Goal: Task Accomplishment & Management: Use online tool/utility

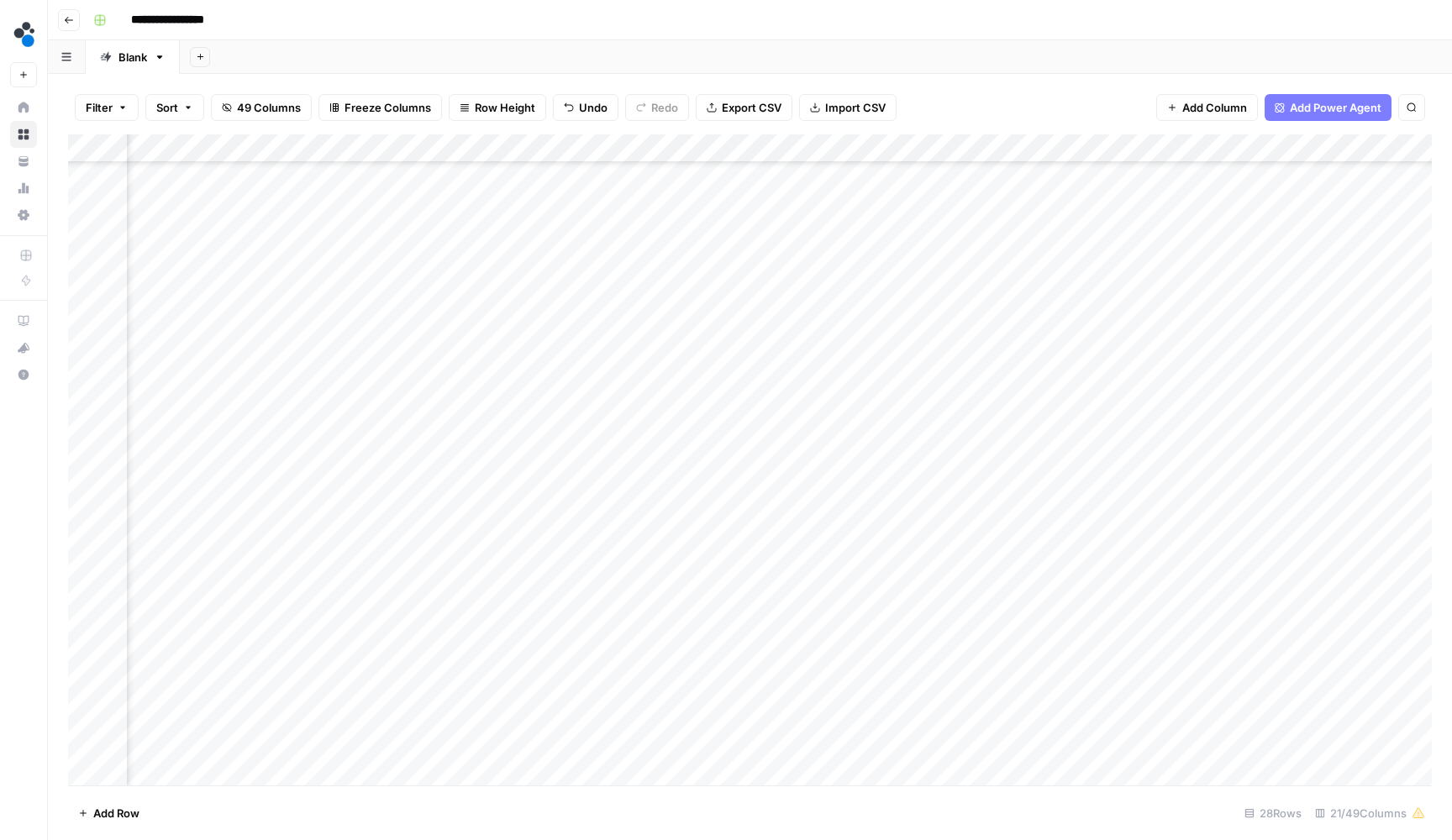
scroll to position [123, 586]
click at [496, 331] on div "Add Column" at bounding box center [750, 461] width 1364 height 654
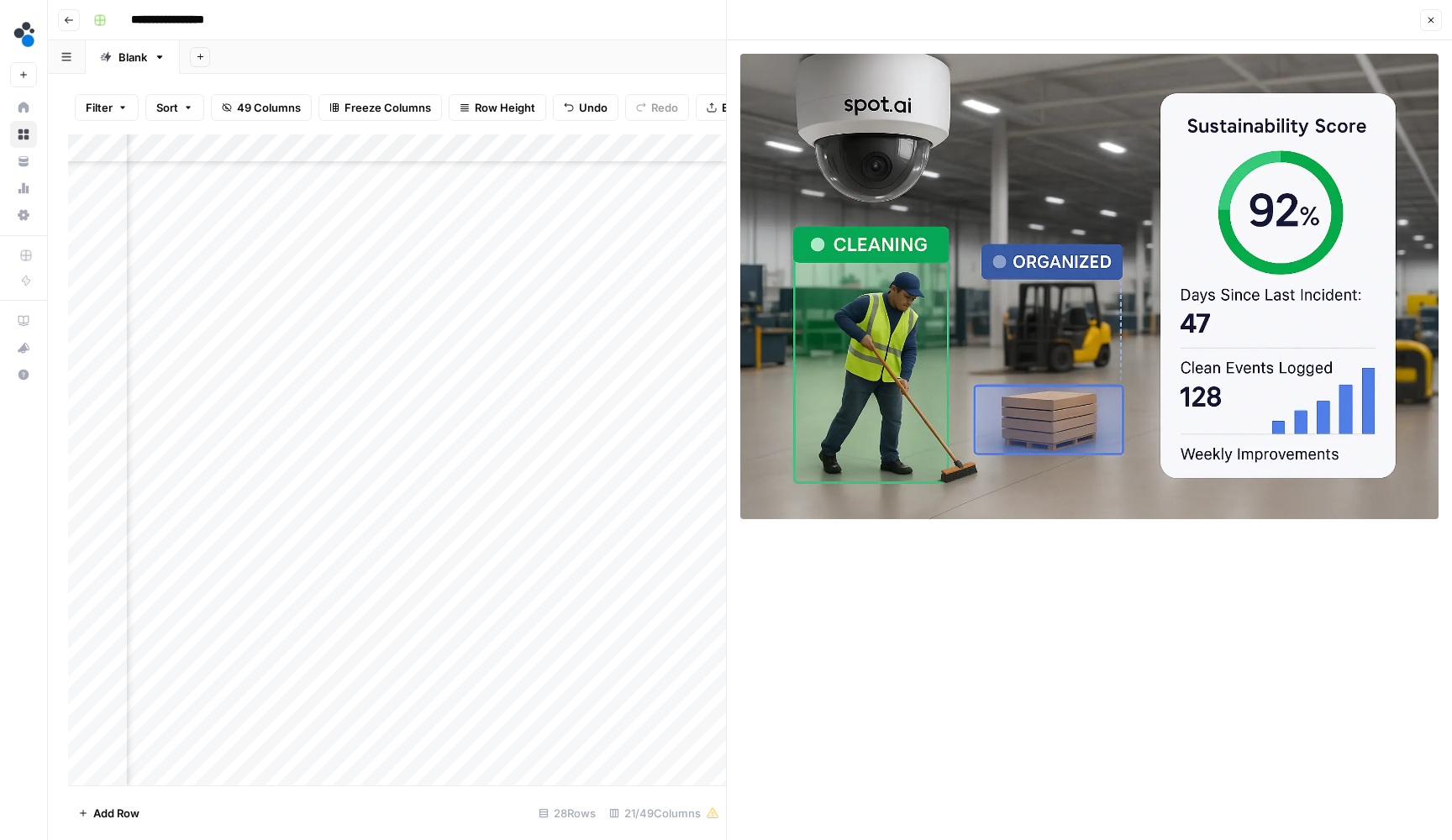
click at [1427, 20] on icon "button" at bounding box center [1432, 20] width 10 height 10
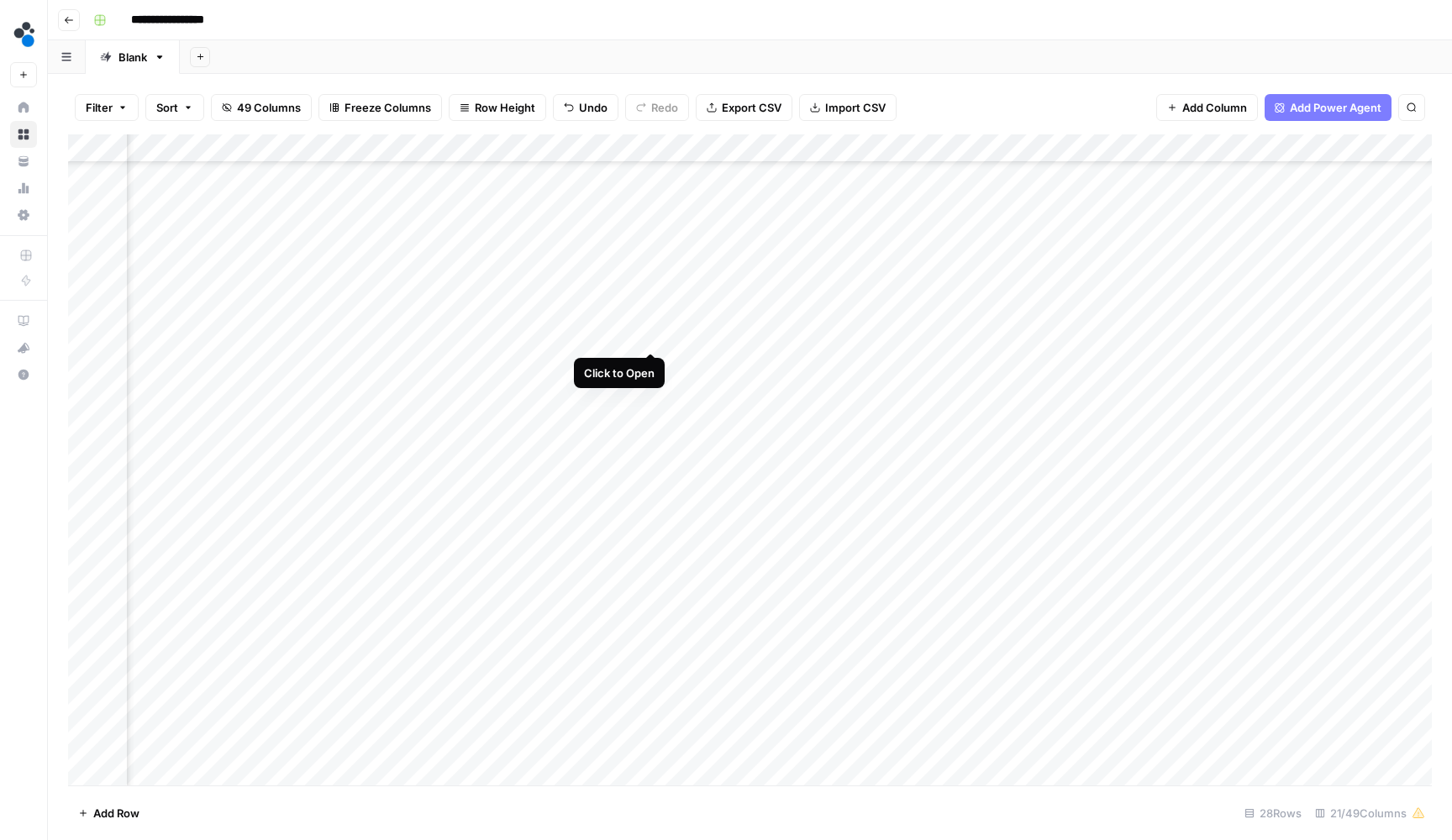
click at [654, 336] on div "Add Column" at bounding box center [750, 461] width 1364 height 654
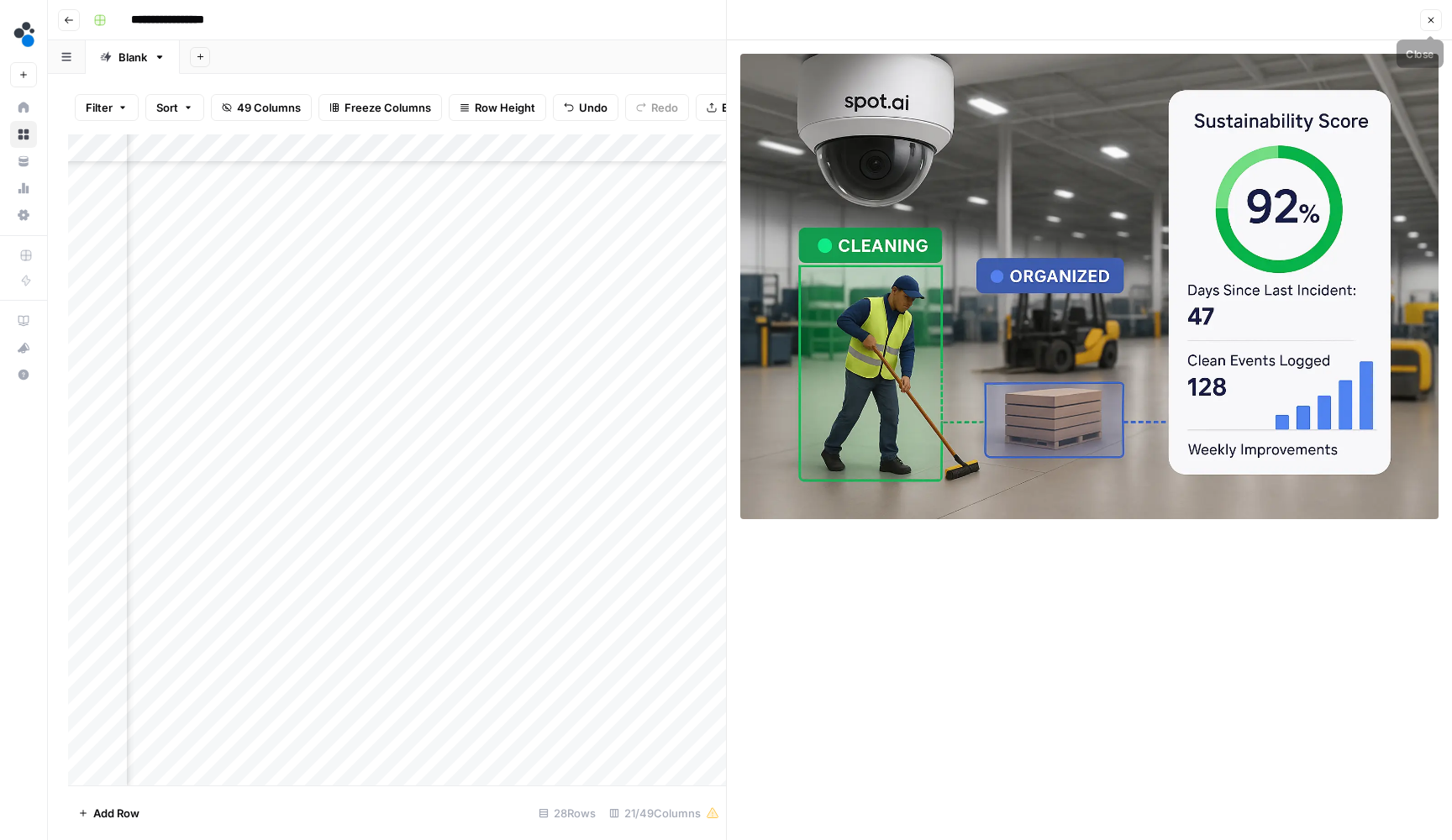
click at [1438, 25] on button "Close" at bounding box center [1432, 20] width 22 height 22
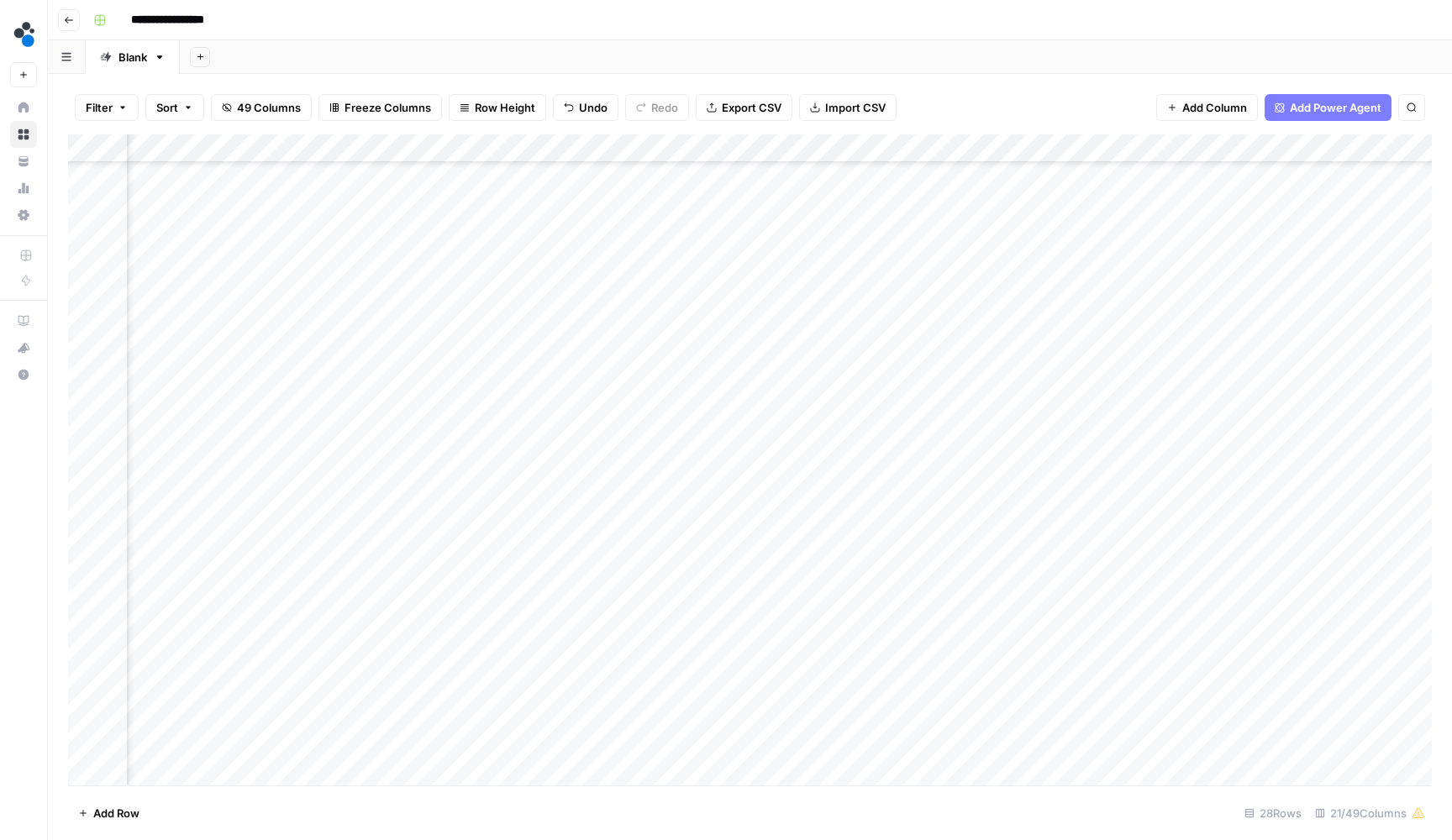
click at [799, 338] on div "Add Column" at bounding box center [750, 461] width 1364 height 654
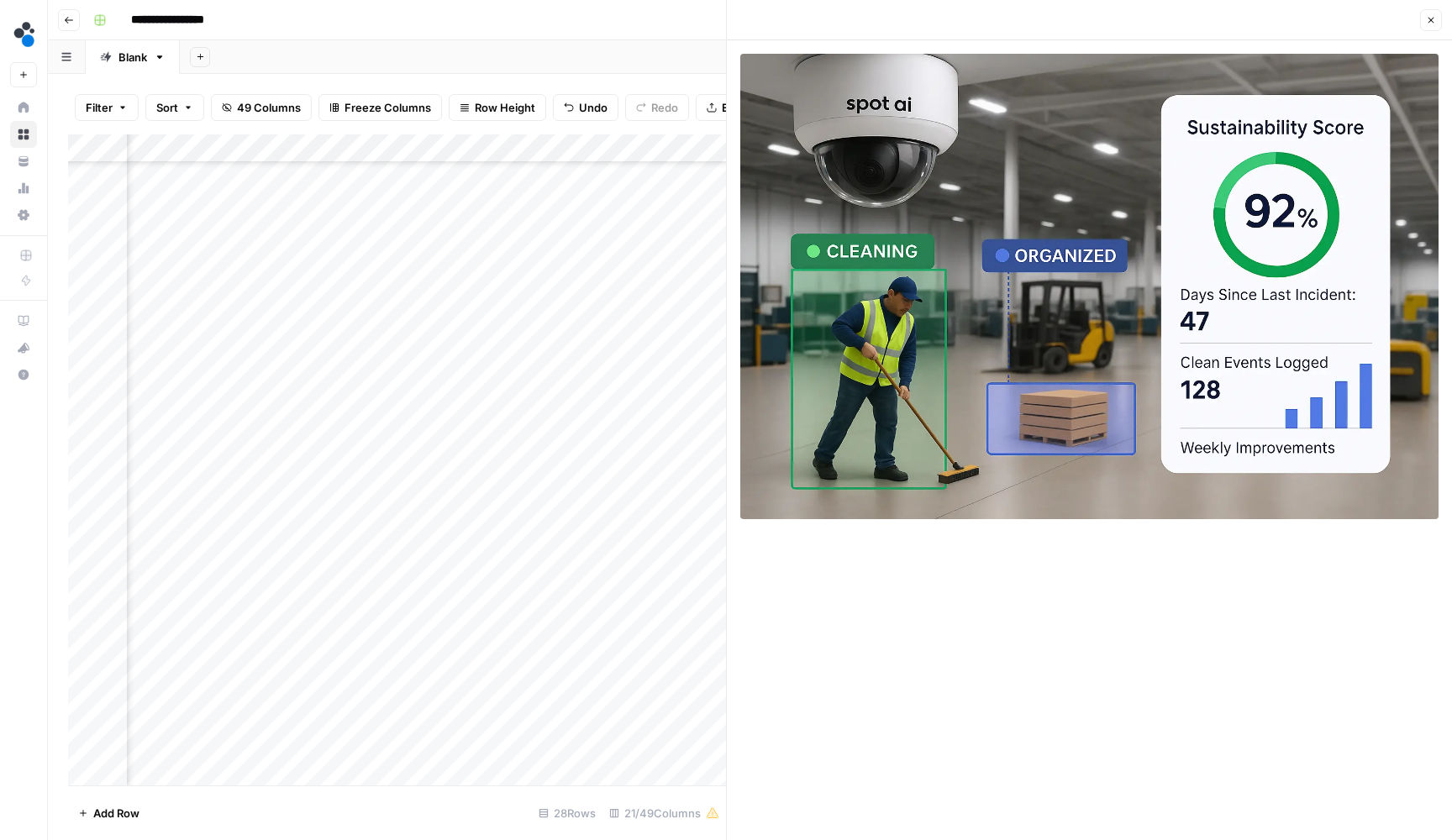
click at [650, 335] on div "Add Column" at bounding box center [397, 461] width 658 height 654
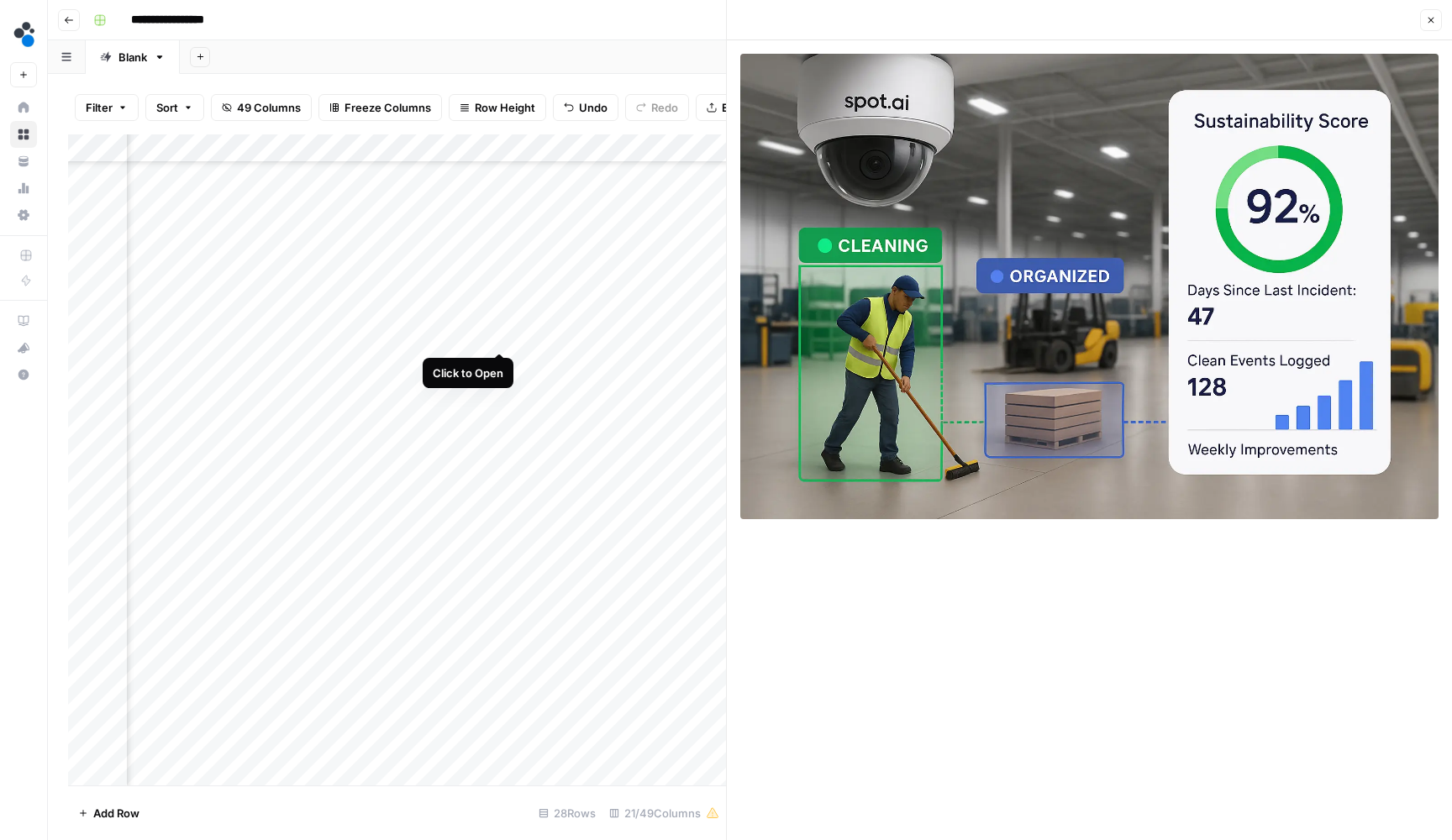
click at [502, 334] on div "Add Column" at bounding box center [397, 461] width 658 height 654
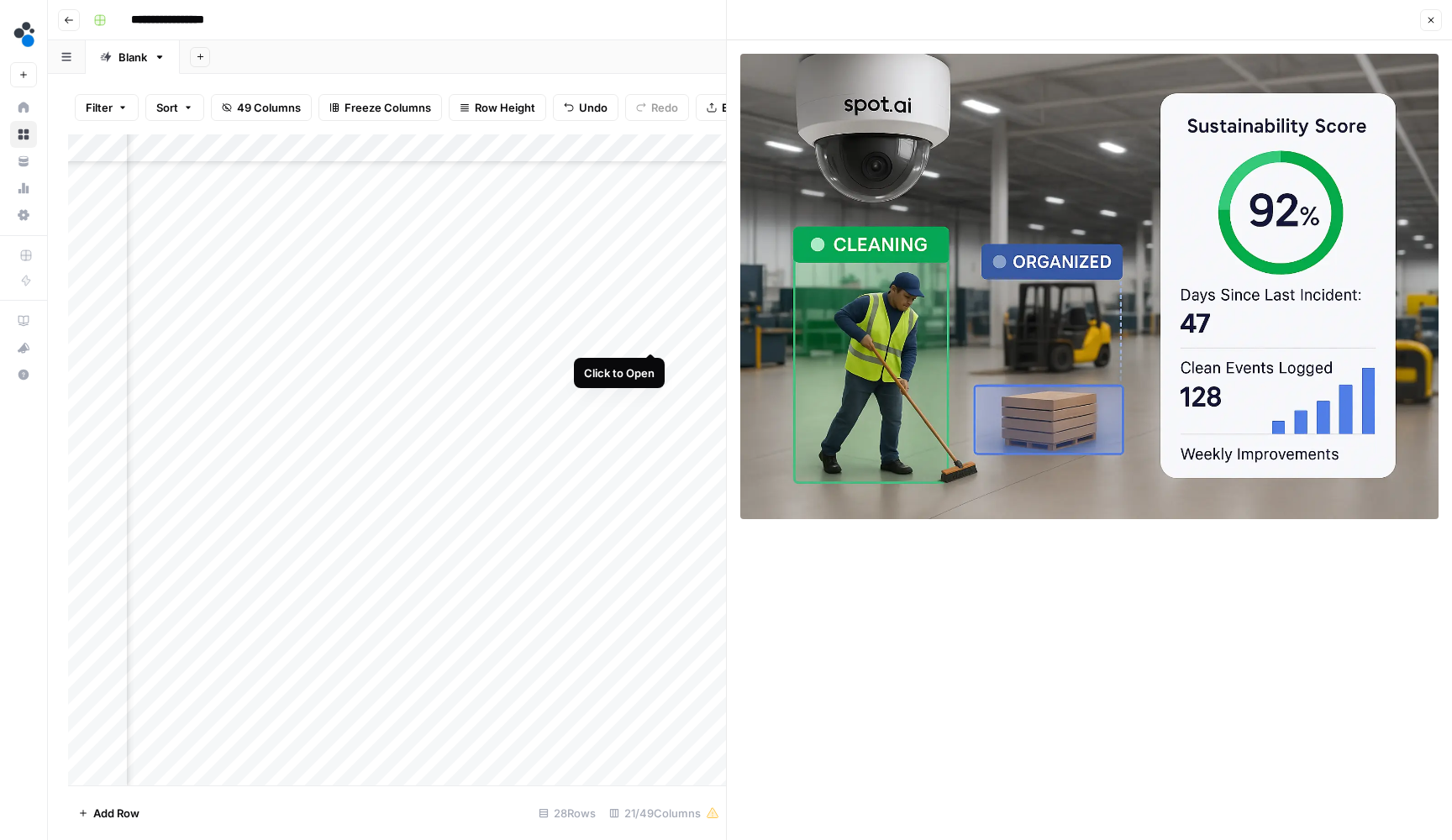
click at [649, 333] on div "Add Column" at bounding box center [397, 461] width 658 height 654
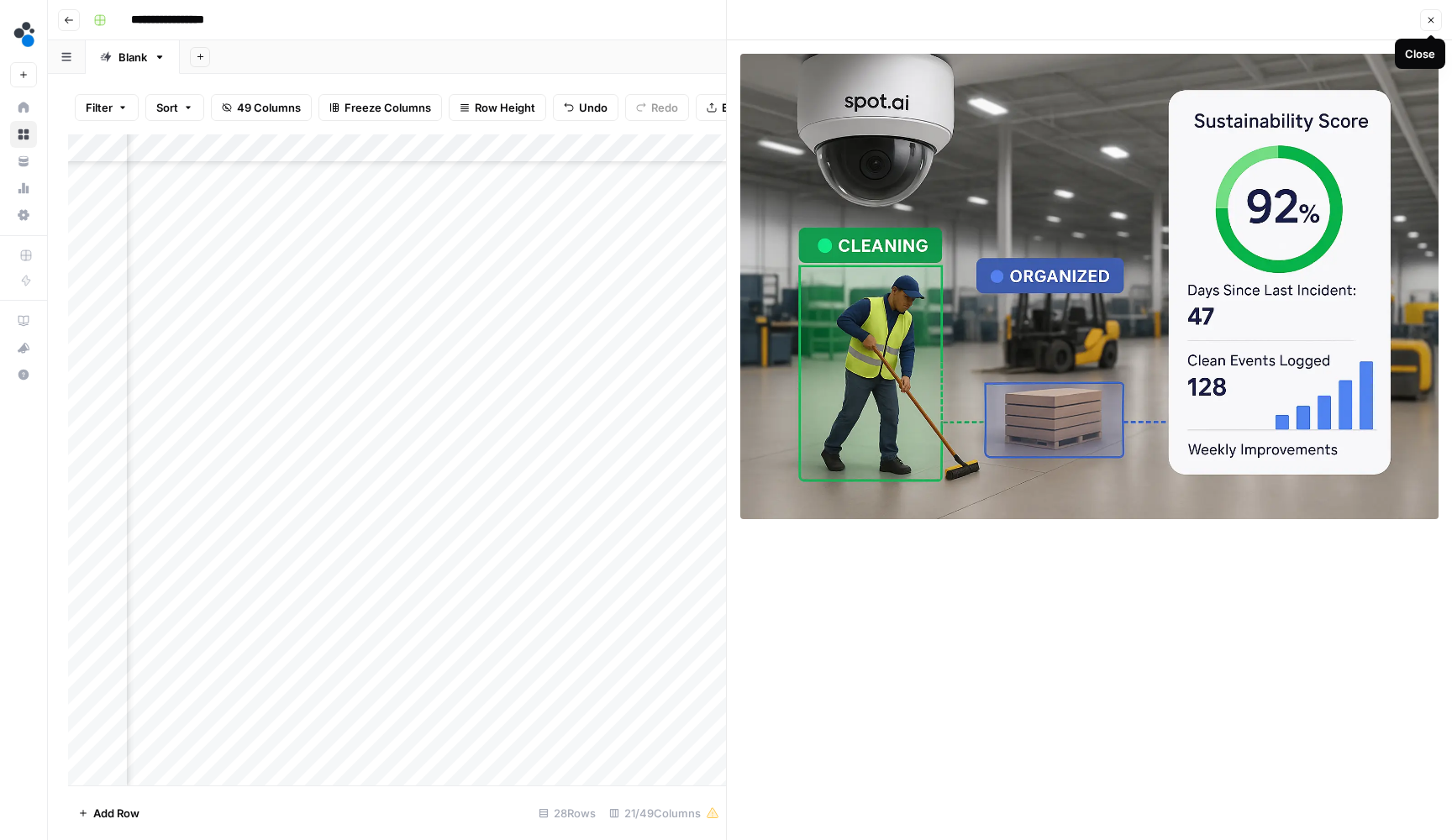
click at [1428, 19] on icon "button" at bounding box center [1432, 20] width 10 height 10
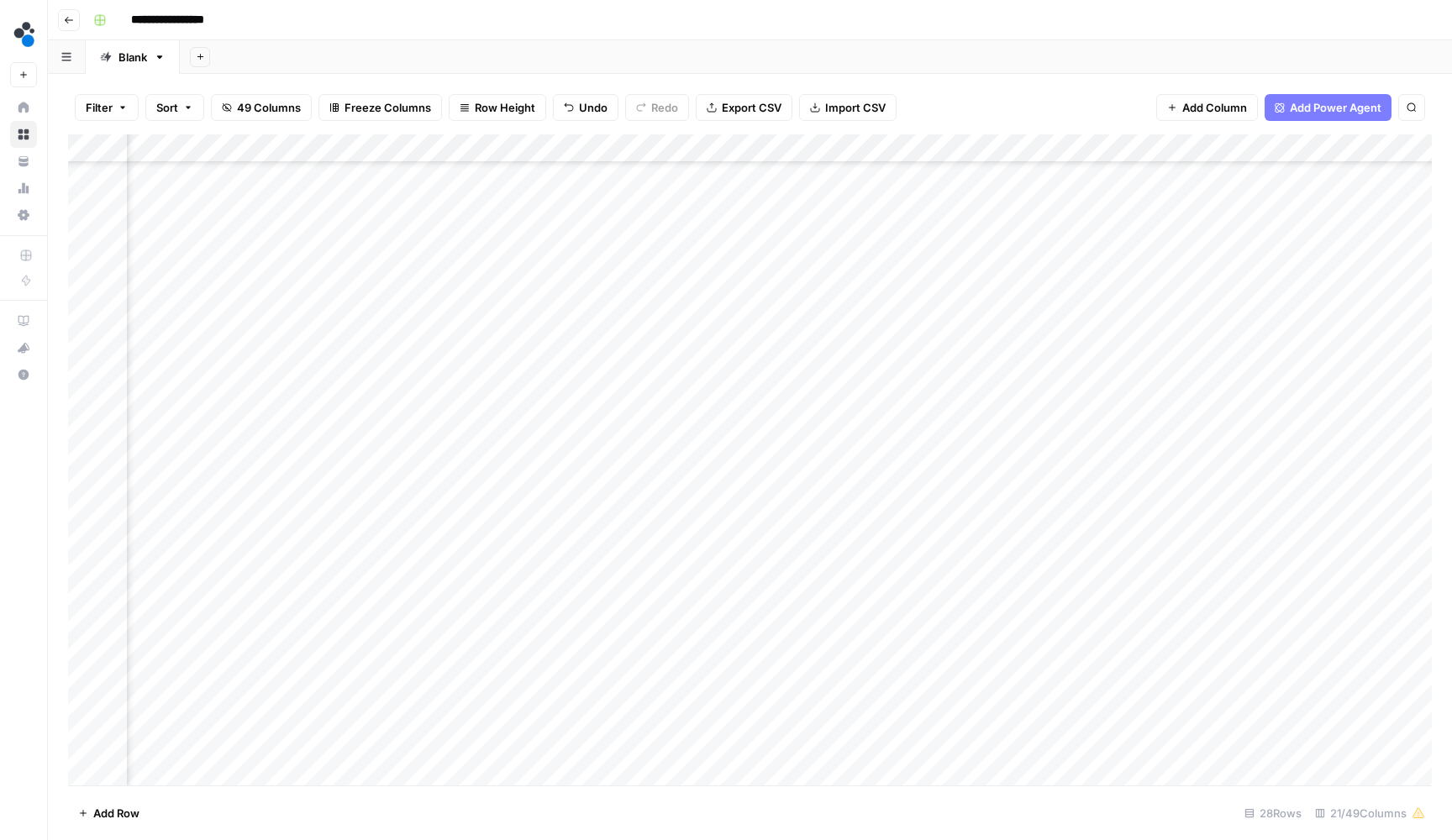
click at [612, 335] on div "Add Column" at bounding box center [750, 461] width 1364 height 654
click at [612, 335] on input "**********" at bounding box center [655, 340] width 269 height 20
click at [906, 321] on div "Add Column" at bounding box center [750, 461] width 1364 height 654
click at [906, 334] on div "Add Column" at bounding box center [750, 461] width 1364 height 654
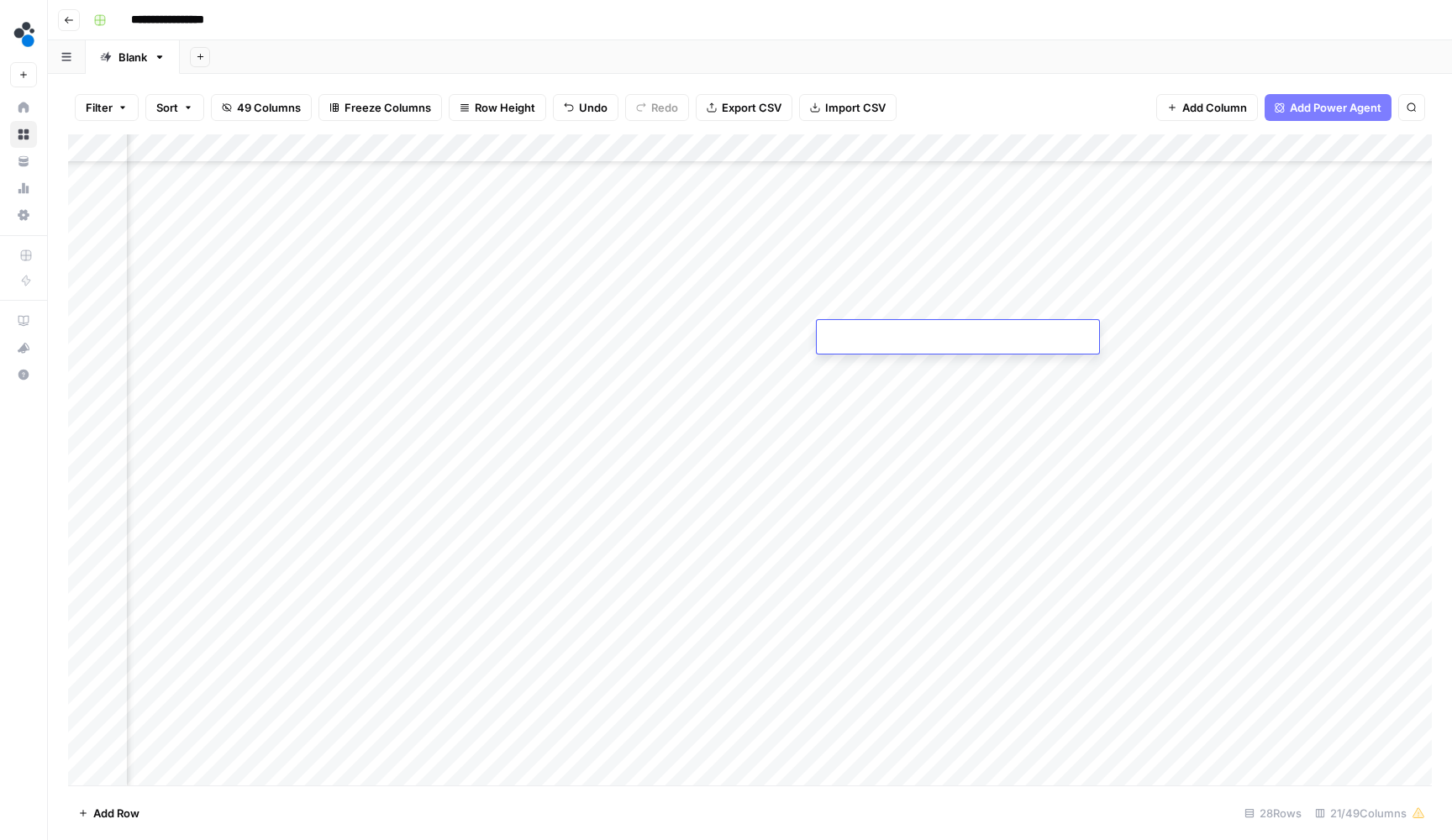
click at [906, 334] on input at bounding box center [958, 340] width 269 height 20
type input "**********"
click at [497, 420] on div "Add Column" at bounding box center [750, 461] width 1364 height 654
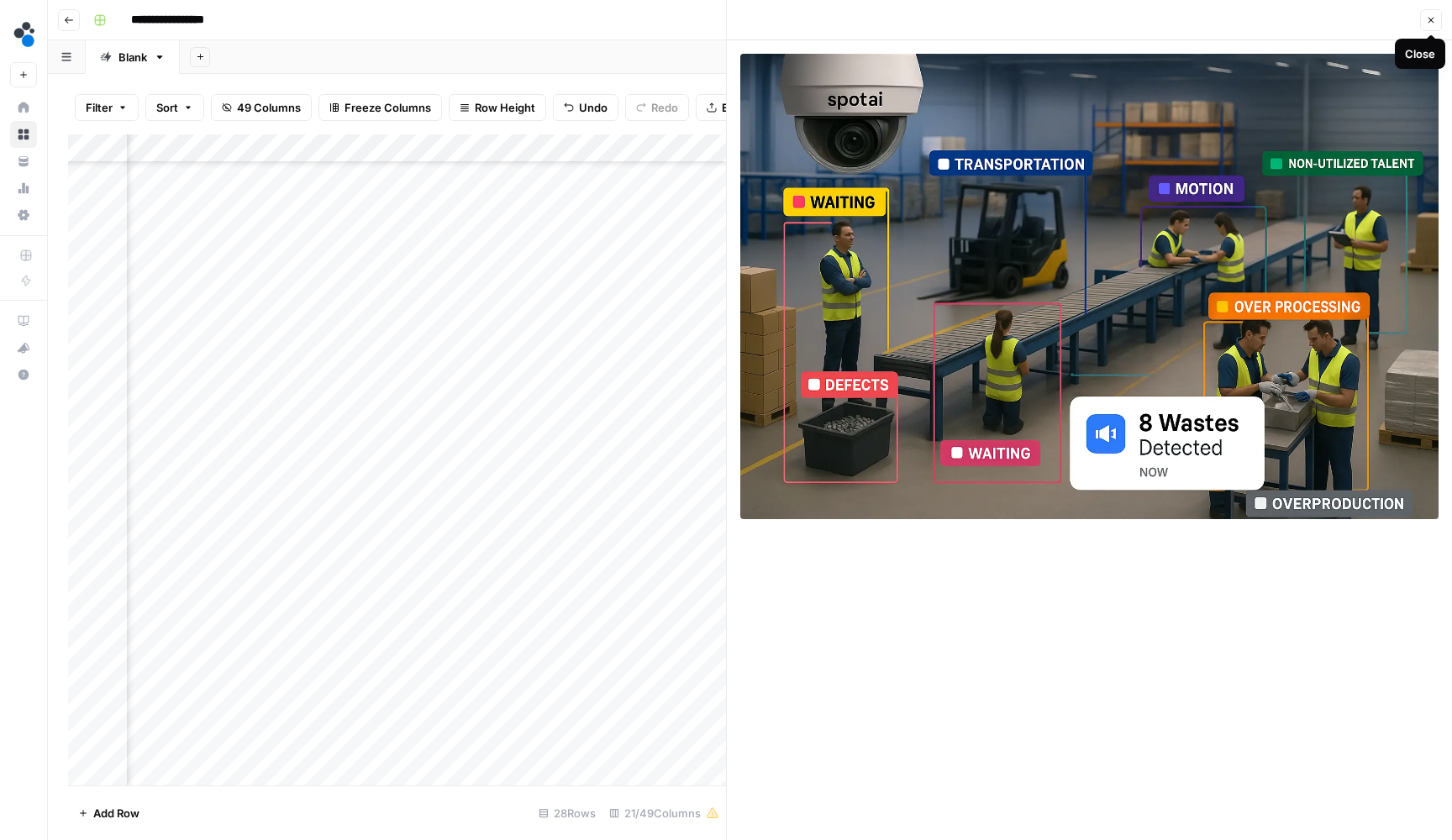
click at [1426, 22] on icon "button" at bounding box center [1432, 20] width 10 height 10
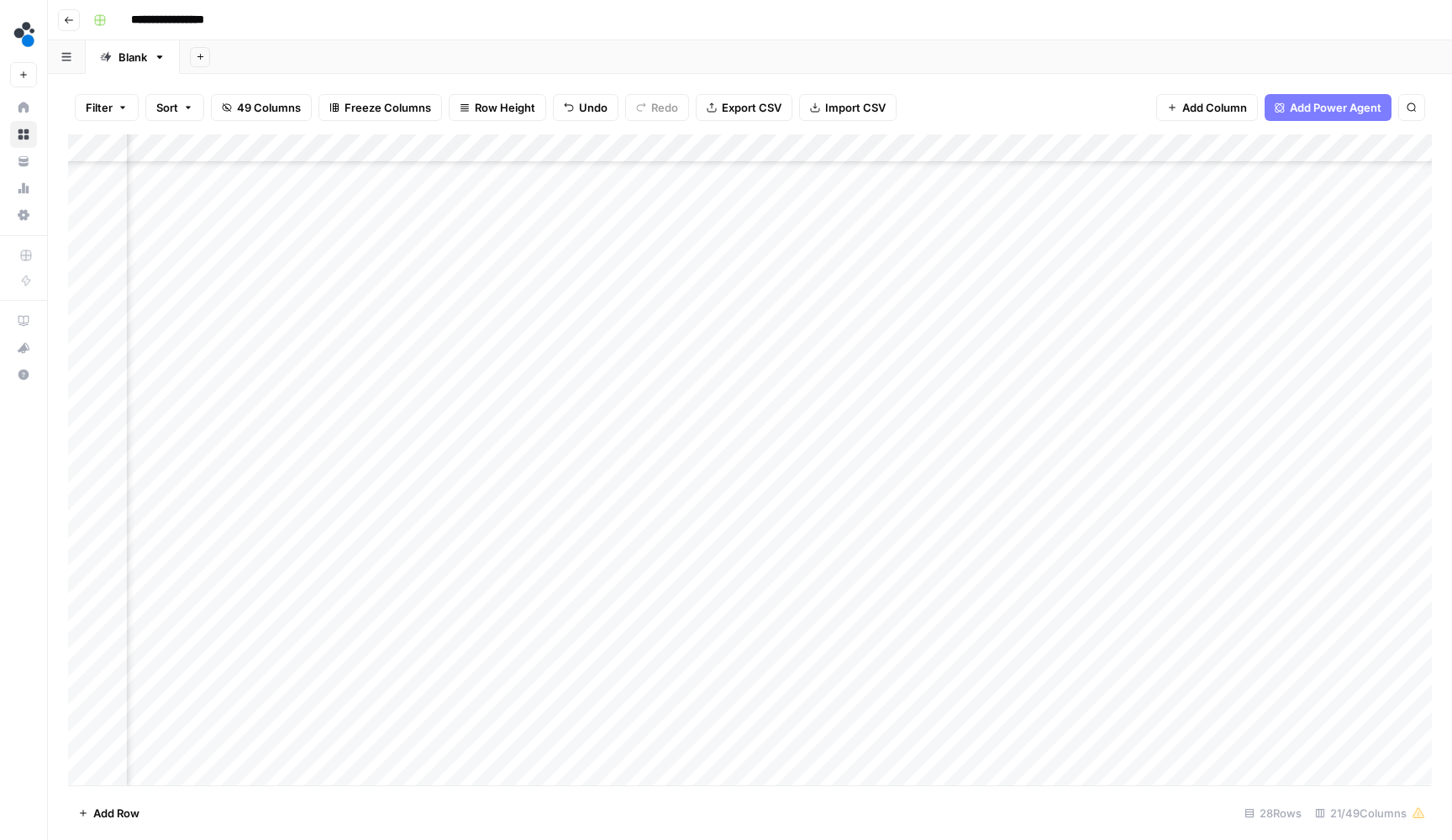
click at [647, 420] on div "Add Column" at bounding box center [750, 461] width 1364 height 654
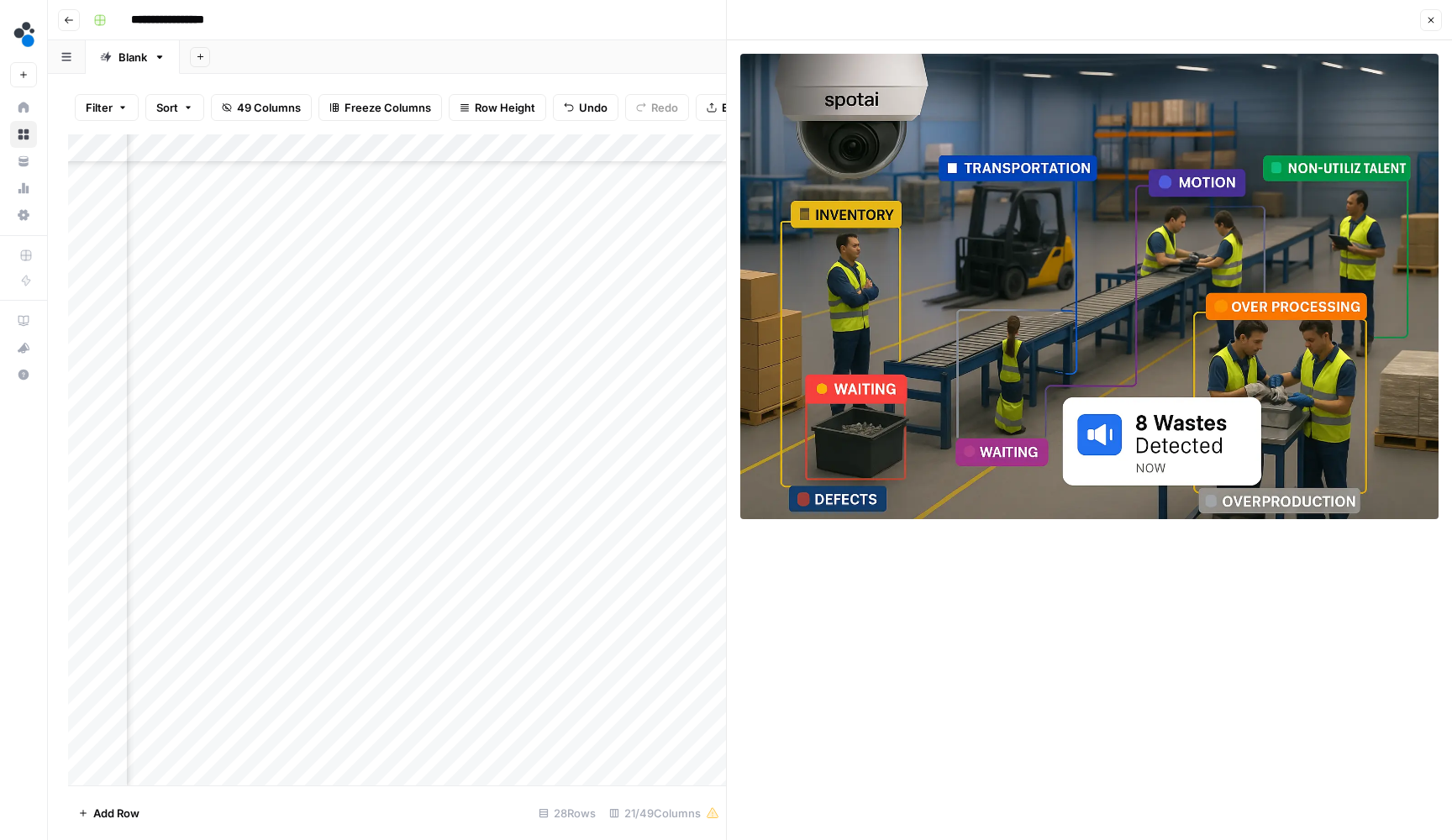
click at [1434, 27] on button "Close" at bounding box center [1432, 20] width 22 height 22
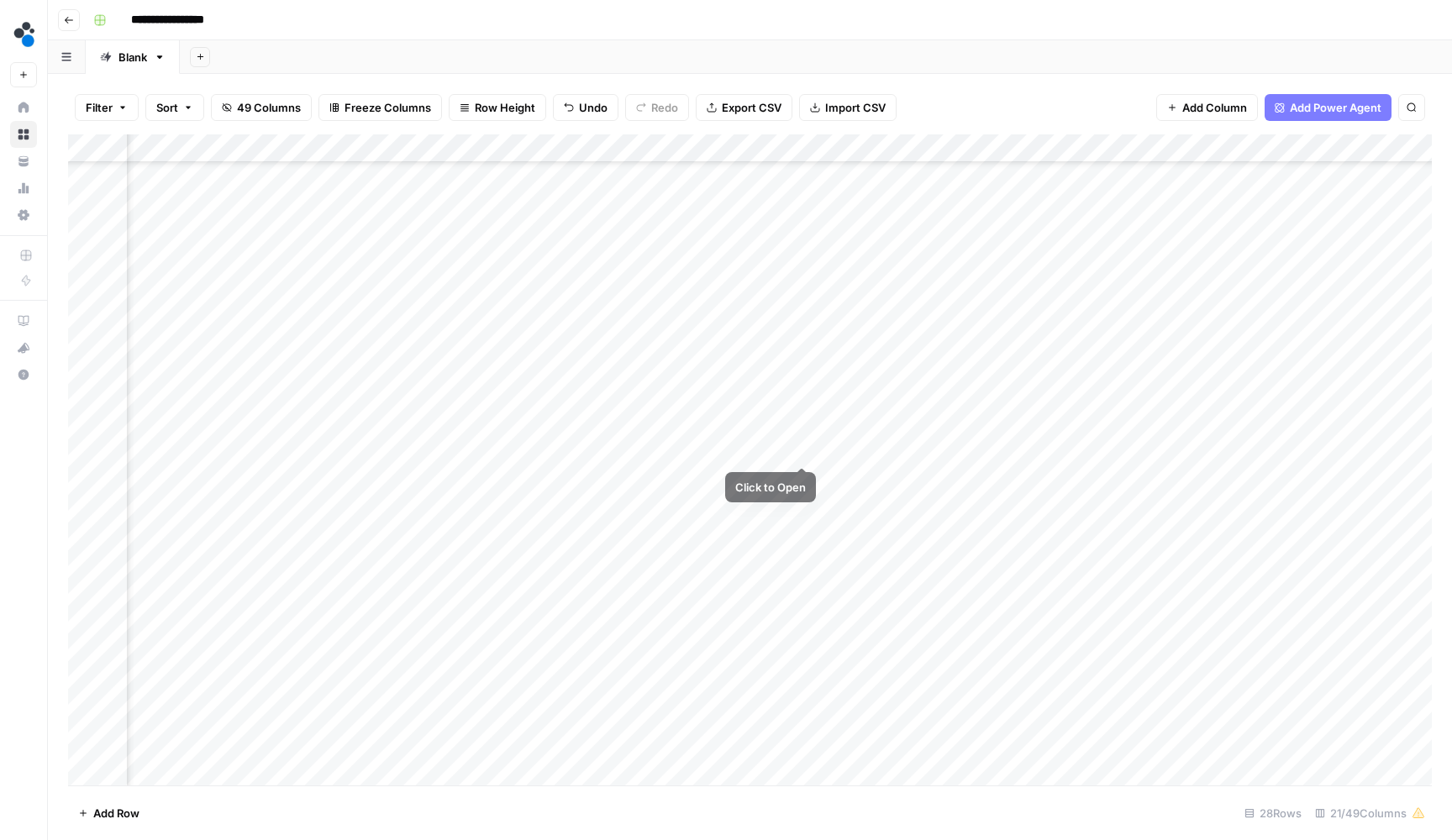
click at [802, 420] on div "Add Column" at bounding box center [750, 461] width 1364 height 654
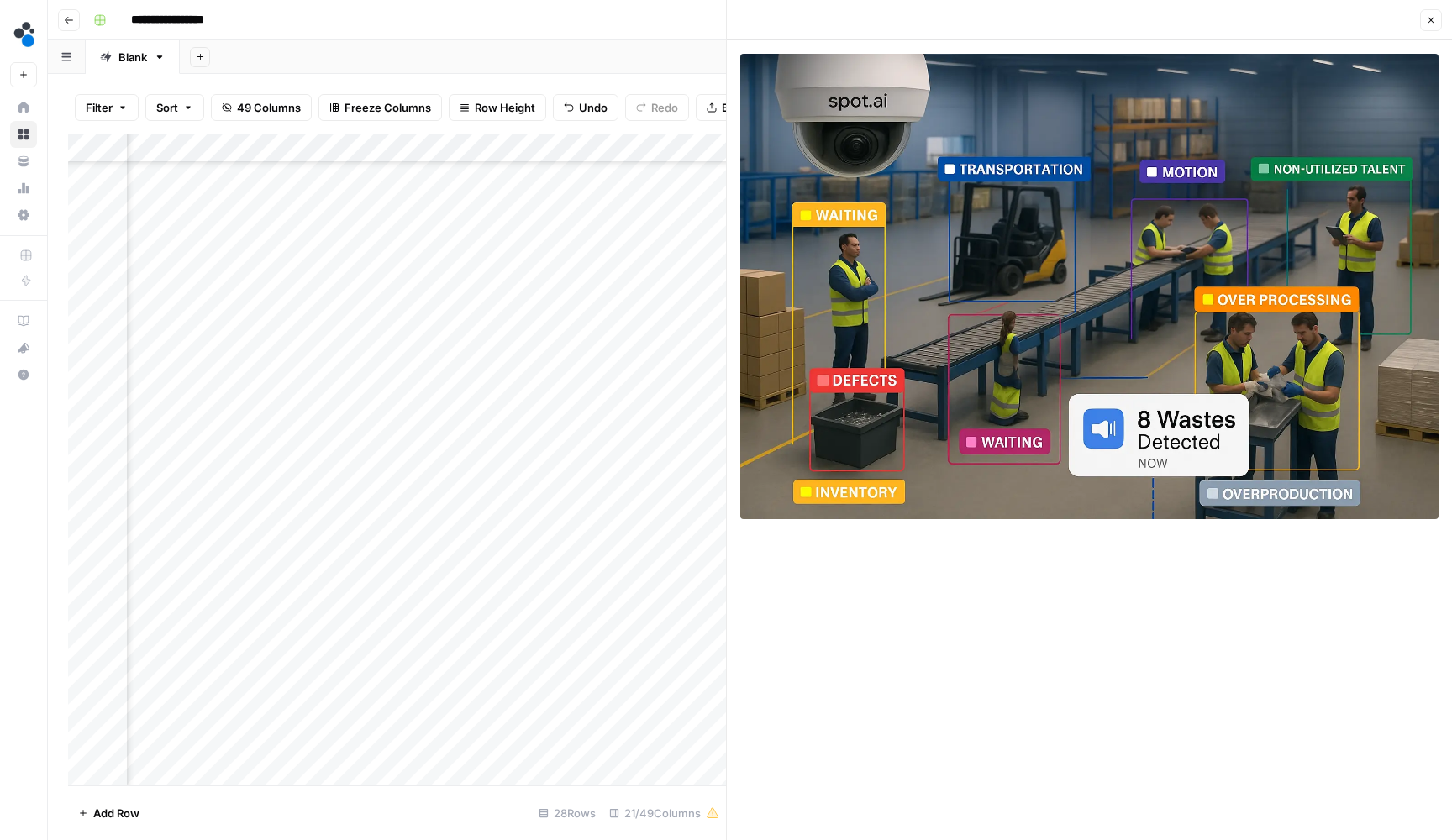
click at [1439, 26] on button "Close" at bounding box center [1432, 20] width 22 height 22
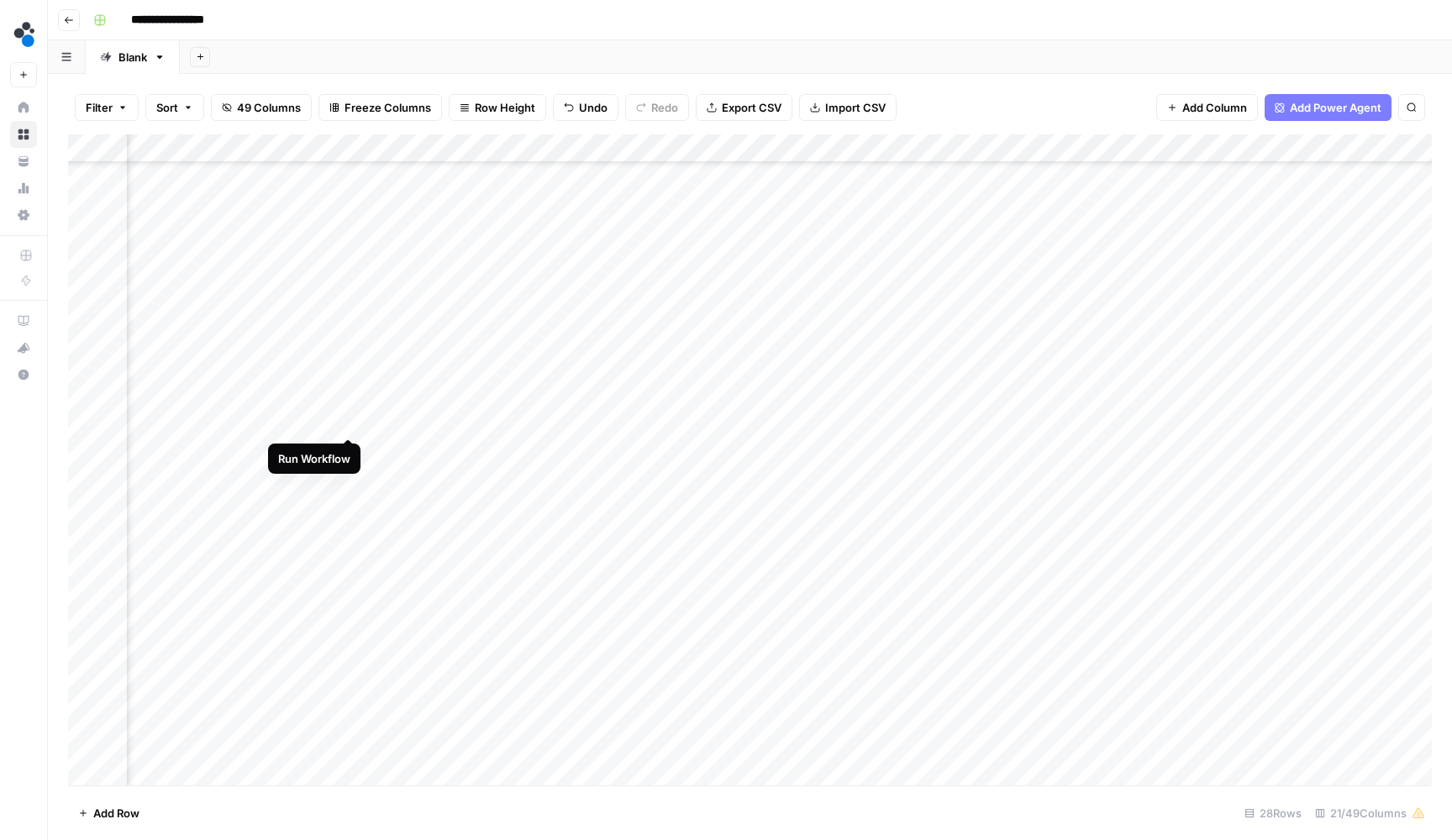
click at [347, 421] on div "Add Column" at bounding box center [750, 461] width 1364 height 654
click at [502, 481] on div "Add Column" at bounding box center [750, 461] width 1364 height 654
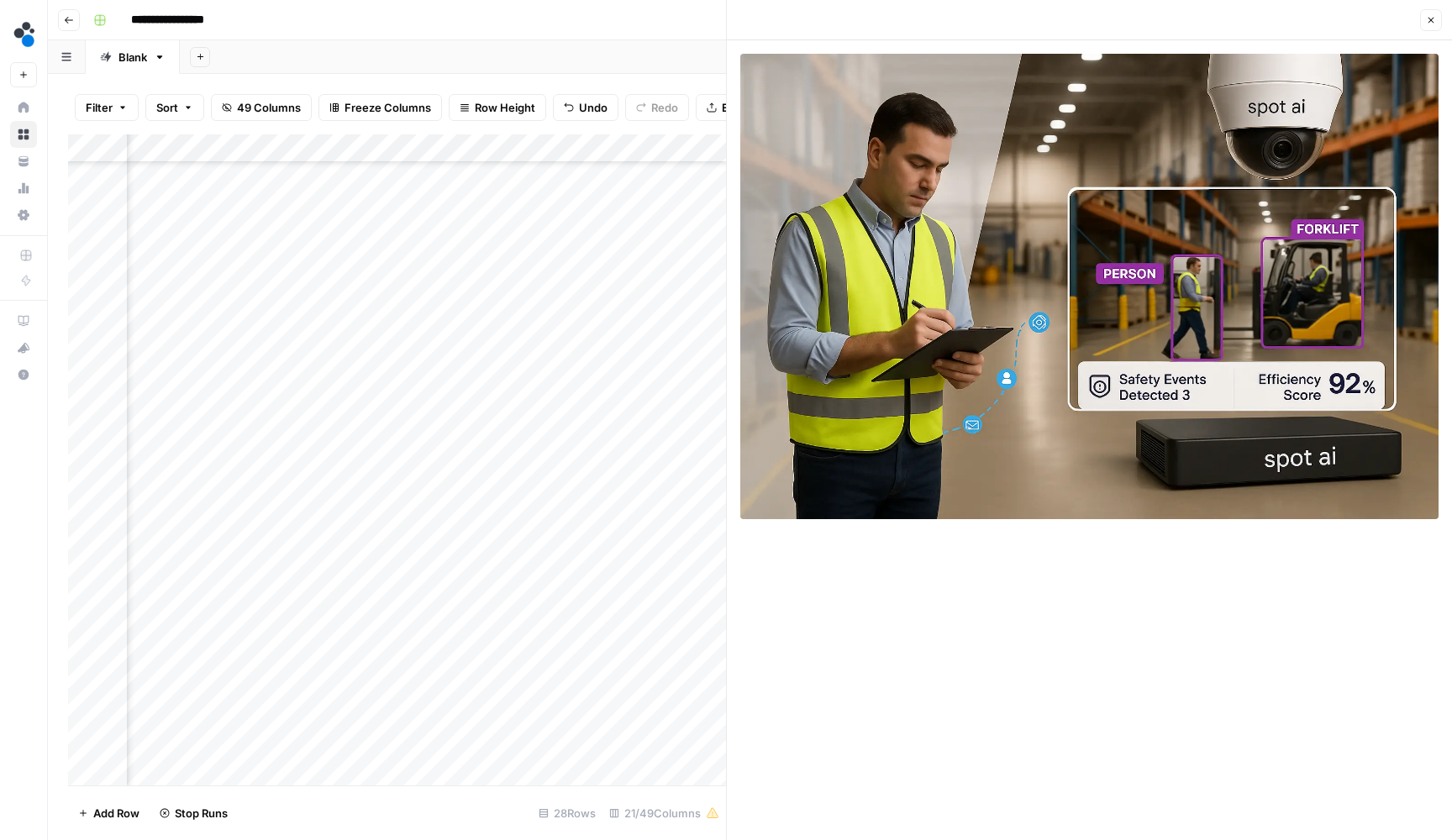
click at [649, 476] on div "Add Column" at bounding box center [397, 461] width 658 height 654
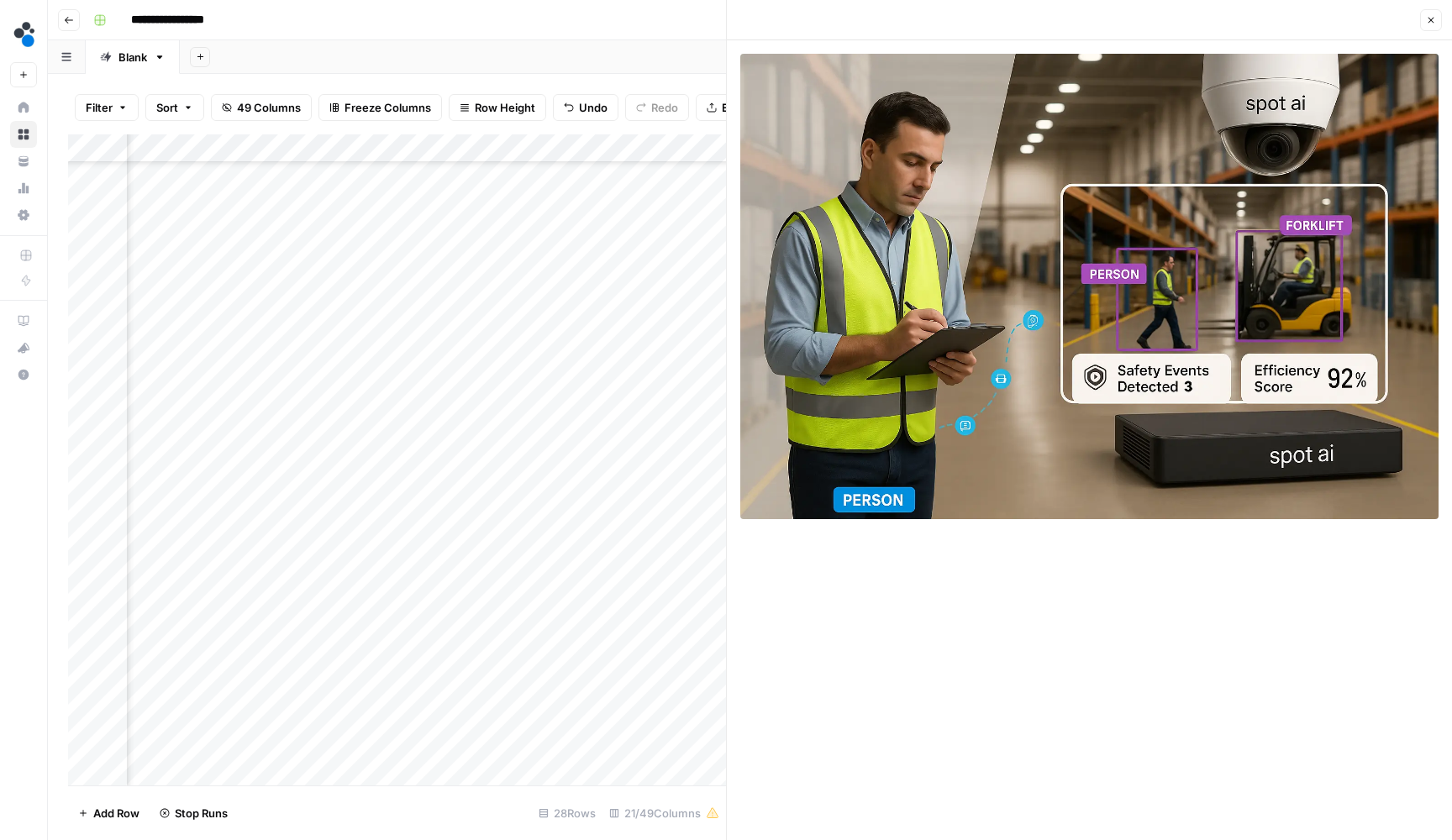
click at [1432, 28] on button "Close" at bounding box center [1432, 20] width 22 height 22
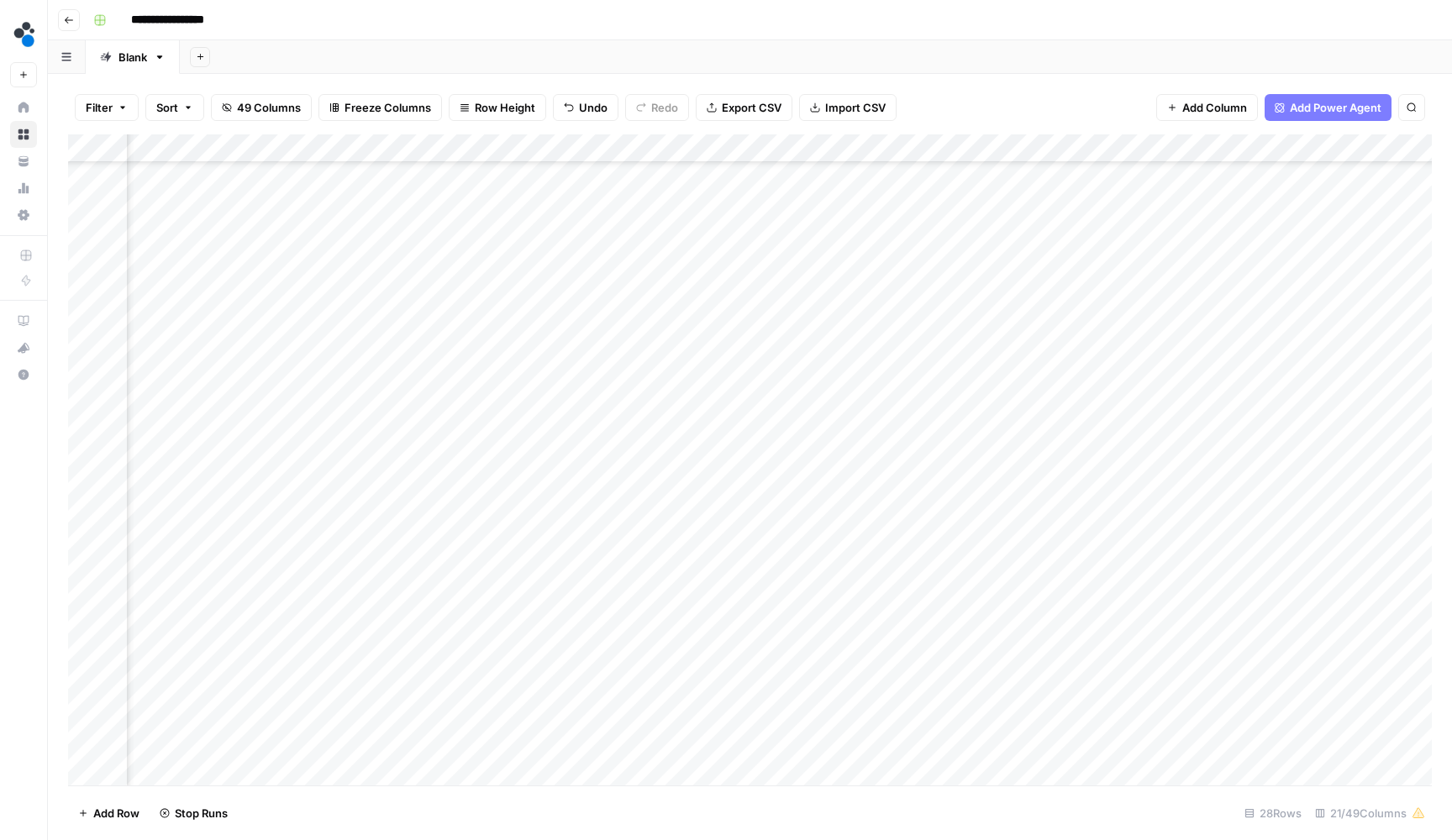
click at [809, 477] on div "Add Column" at bounding box center [750, 461] width 1364 height 654
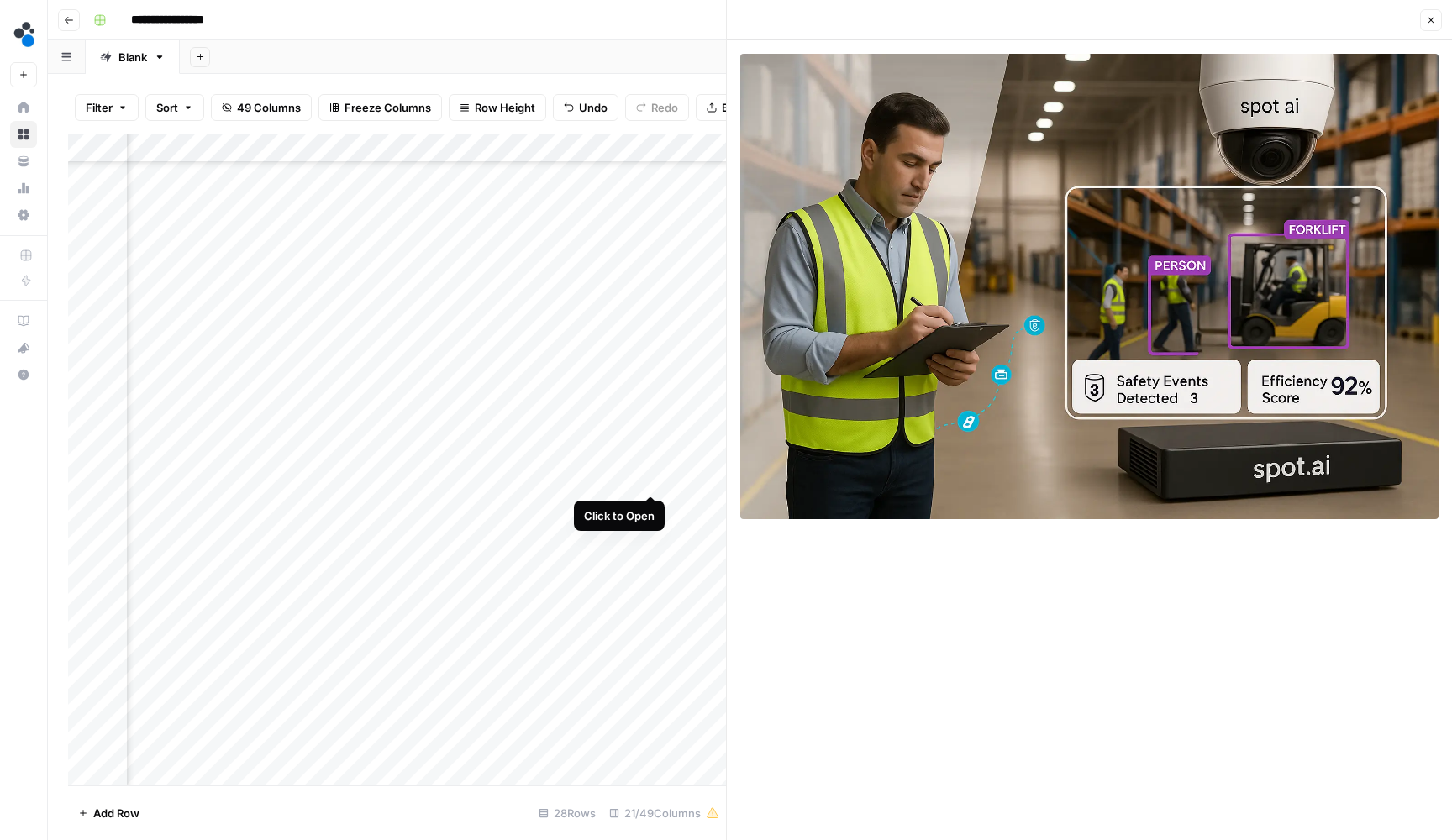
click at [649, 478] on div "Add Column" at bounding box center [397, 461] width 658 height 654
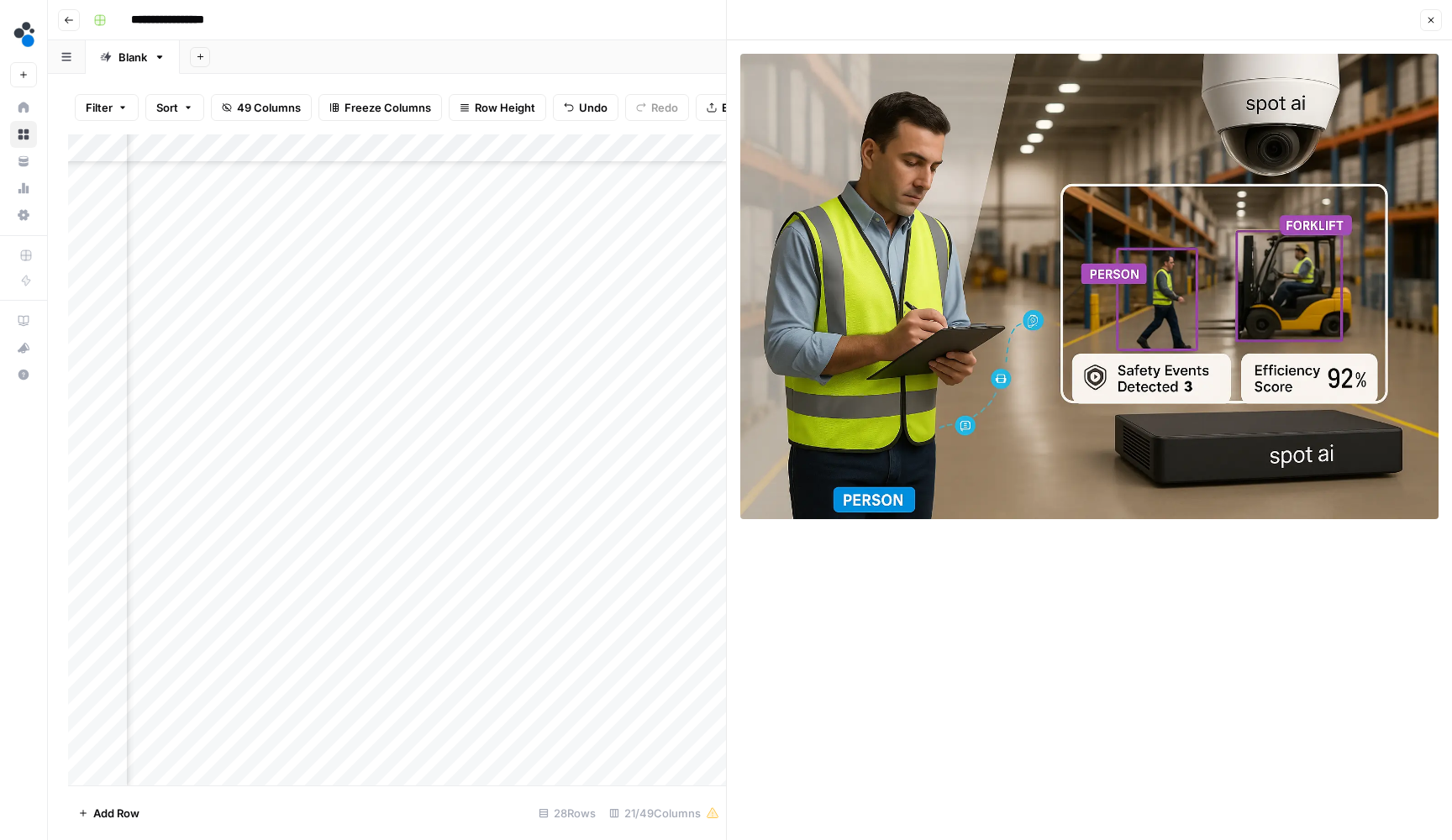
click at [500, 477] on div "Add Column" at bounding box center [397, 461] width 658 height 654
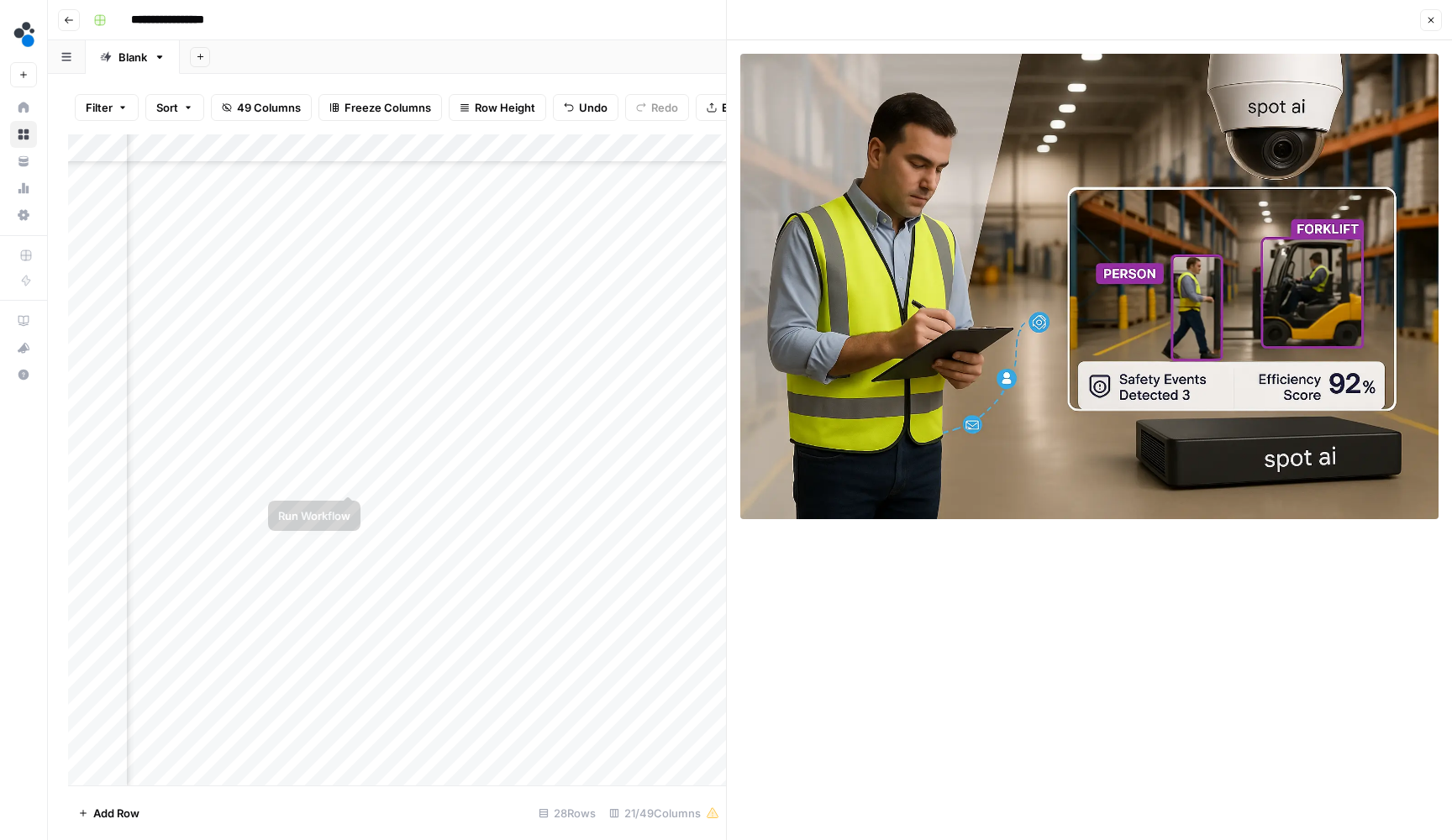
click at [346, 477] on div "Add Column" at bounding box center [397, 461] width 658 height 654
click at [1432, 18] on icon "button" at bounding box center [1432, 20] width 10 height 10
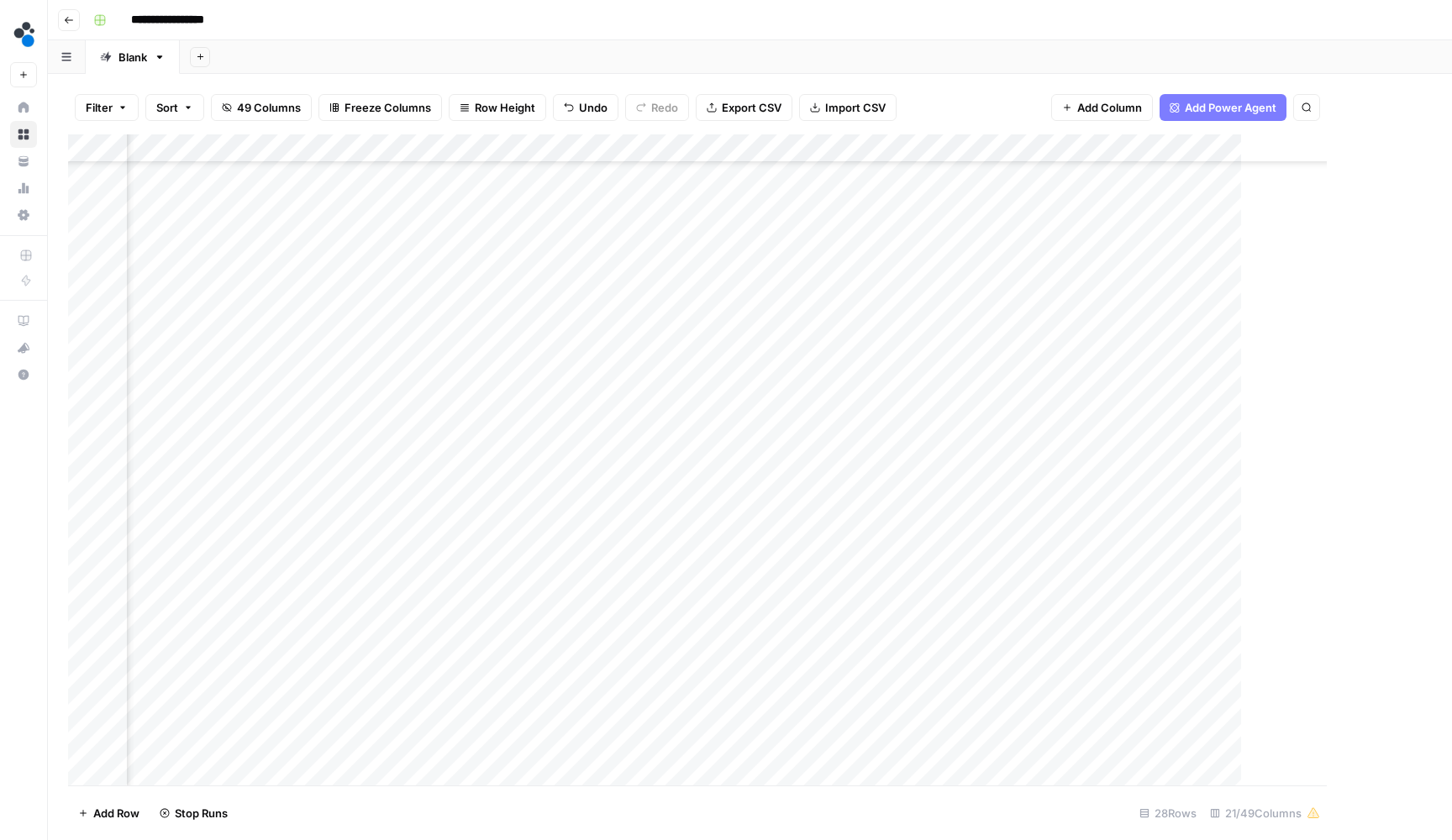
click at [1358, 2] on header "**********" at bounding box center [750, 20] width 1404 height 40
